Goal: Use online tool/utility: Utilize a website feature to perform a specific function

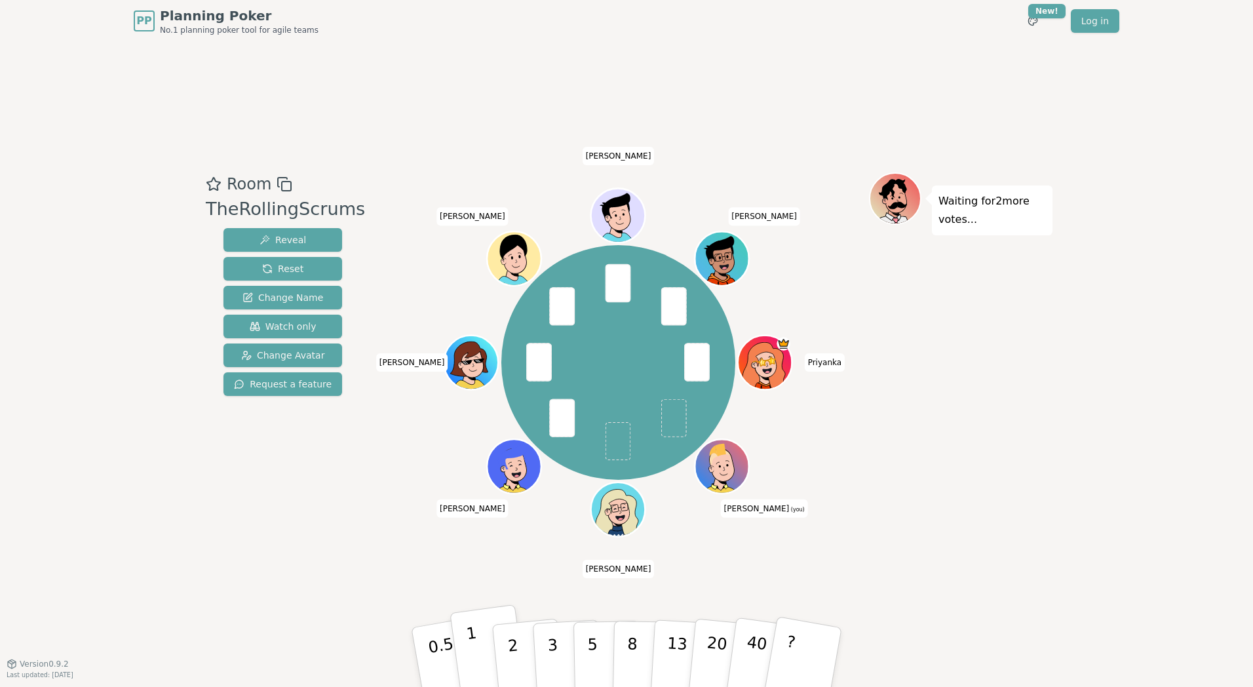
click at [478, 645] on button "1" at bounding box center [488, 657] width 78 height 106
click at [442, 662] on p "0.5" at bounding box center [443, 658] width 37 height 74
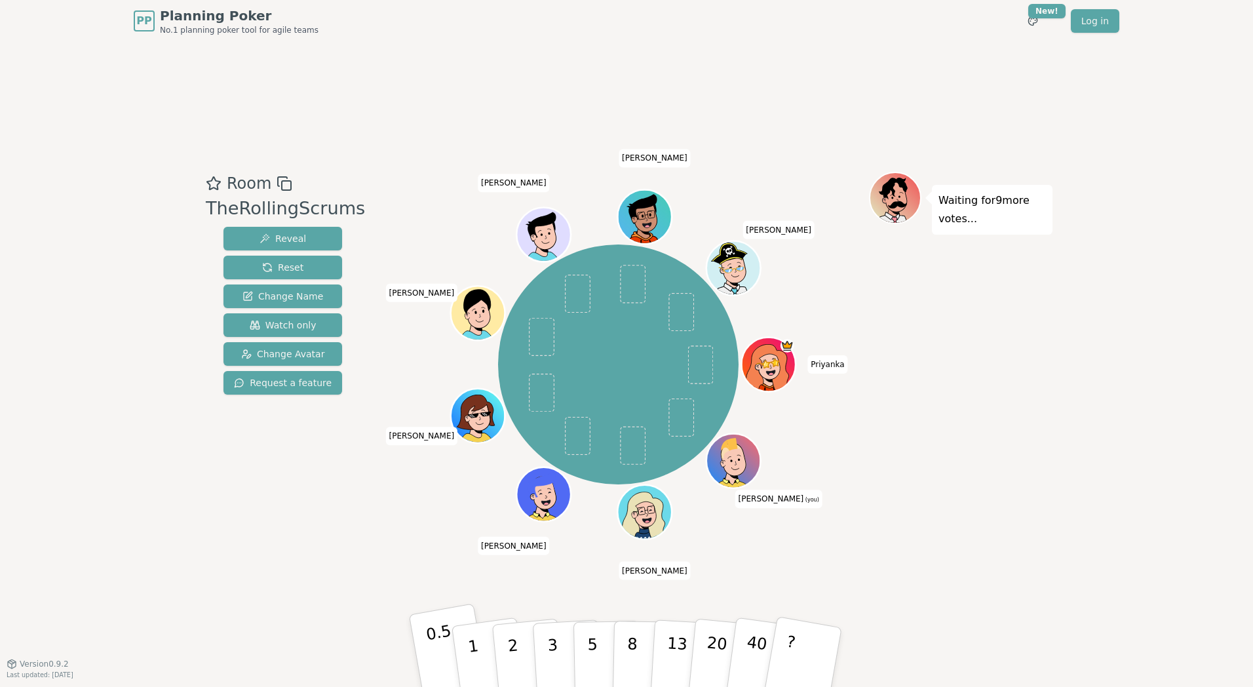
click at [434, 646] on p "0.5" at bounding box center [443, 658] width 37 height 74
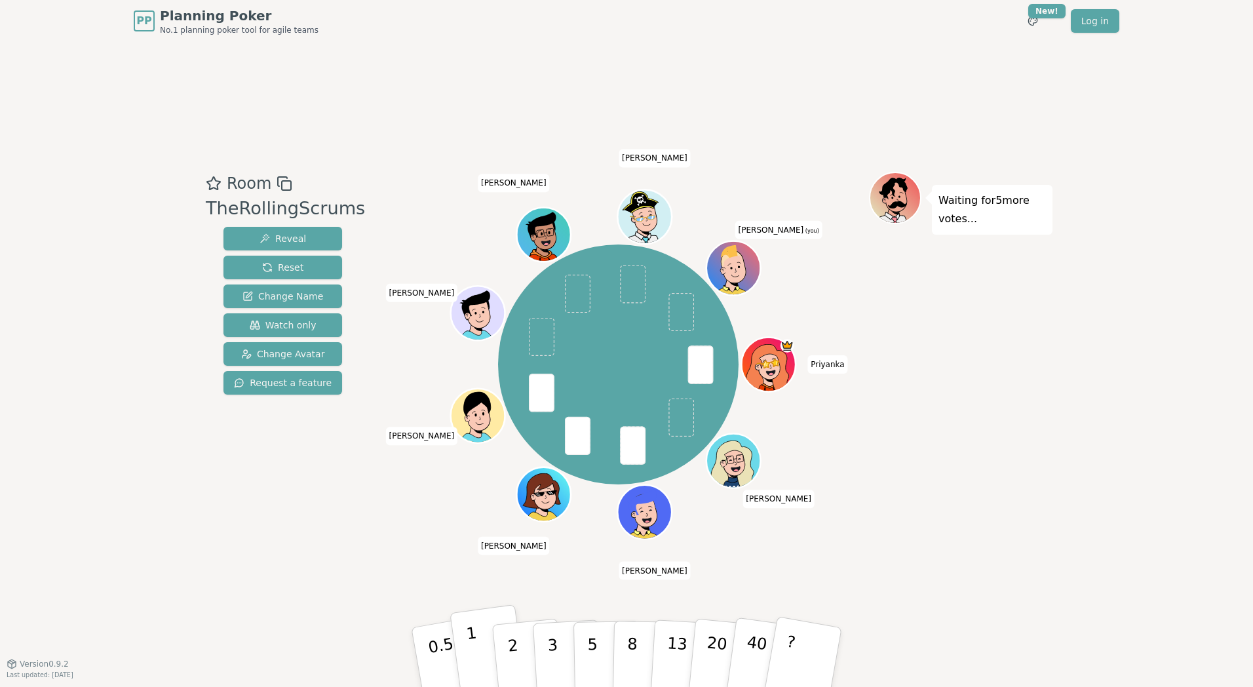
click at [473, 647] on p "1" at bounding box center [475, 658] width 20 height 71
